Goal: Use online tool/utility: Utilize a website feature to perform a specific function

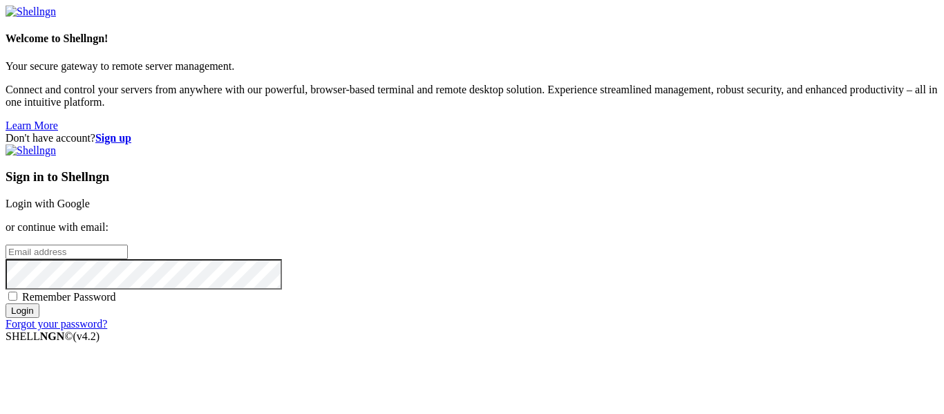
click at [90, 198] on link "Login with Google" at bounding box center [48, 204] width 84 height 12
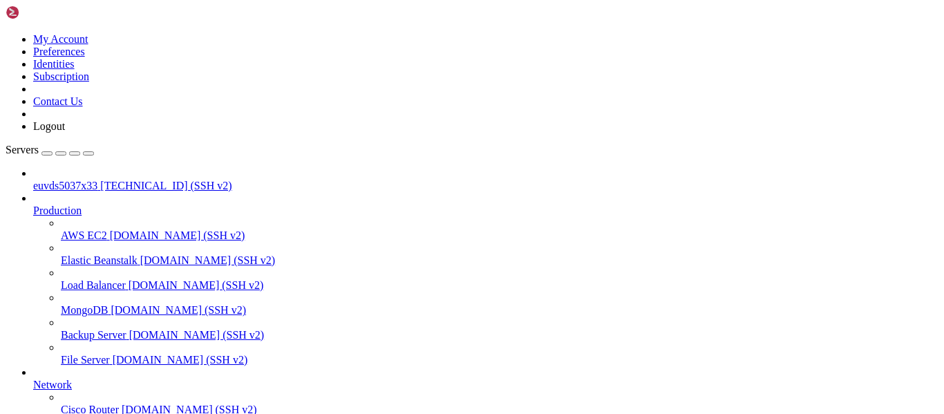
scroll to position [180, 0]
